Goal: Find specific page/section: Find specific page/section

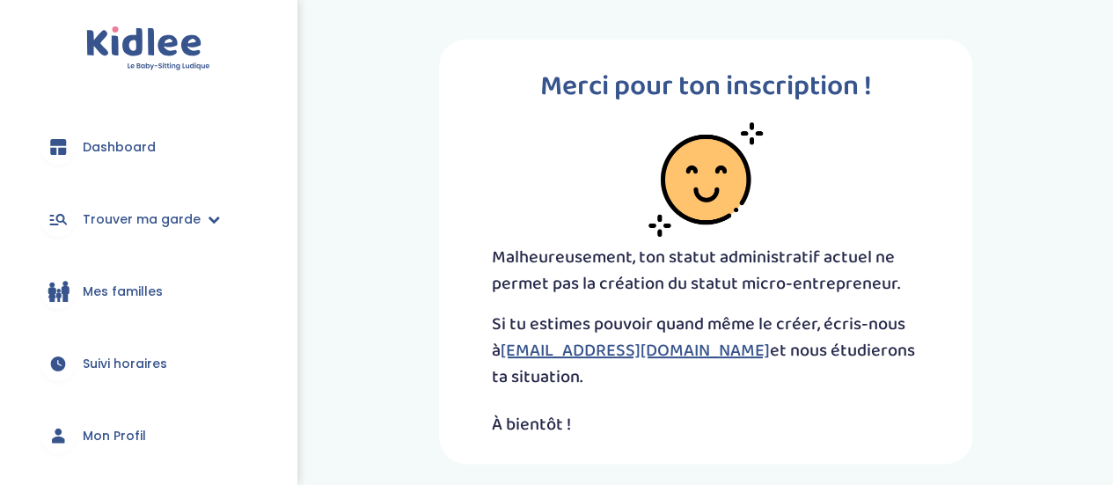
click at [128, 146] on span "Dashboard" at bounding box center [119, 147] width 73 height 18
click at [512, 137] on div at bounding box center [705, 179] width 427 height 114
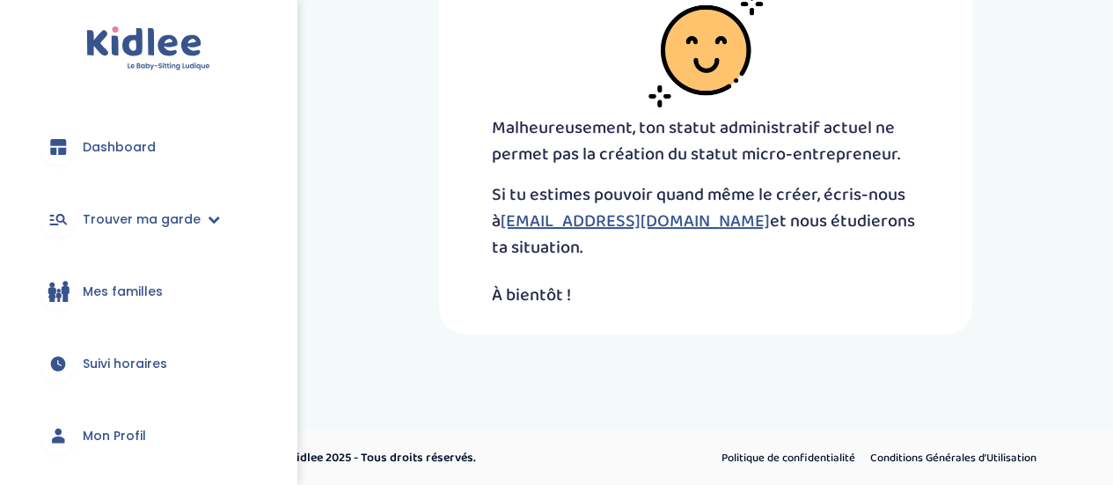
scroll to position [130, 0]
